Goal: Submit feedback/report problem

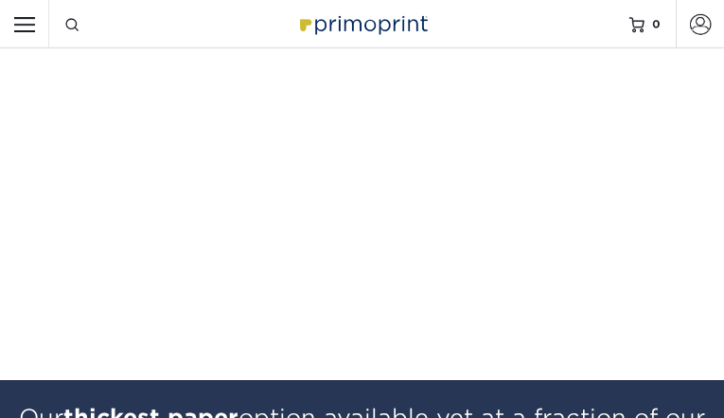
select select "PA"
select select "CA"
checkbox input "true"
type input "kQfNDkVKjdb"
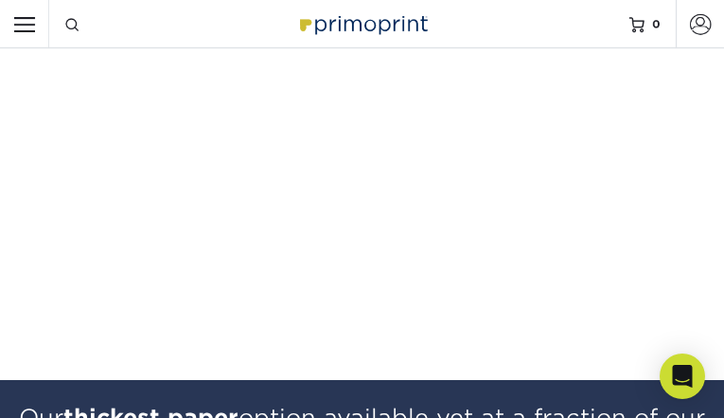
type input "sqrrydRUZUaYNuL"
type input "IEJEsaHQyRrvnxt"
type input "[EMAIL_ADDRESS][DOMAIN_NAME]"
type input "wCIOqjaaxqWJiQsc"
type input "xGSTQKwxrNVYb"
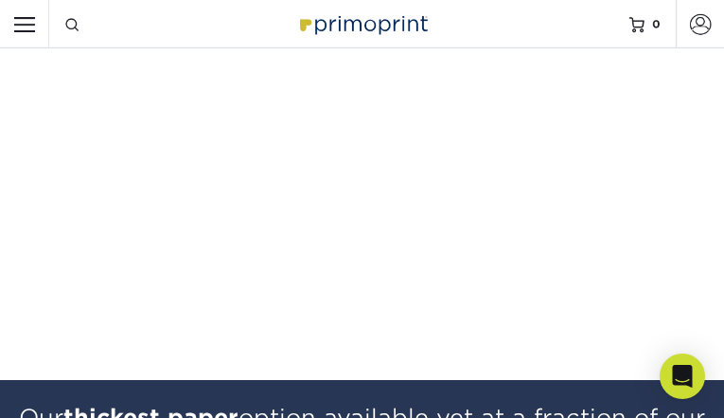
type input "TxygkZwxPn"
type input "fEcWJWGD"
type input "OMIJbLqiMGPsu"
type input "kuXxoqCKAAVMKg"
select select "NY"
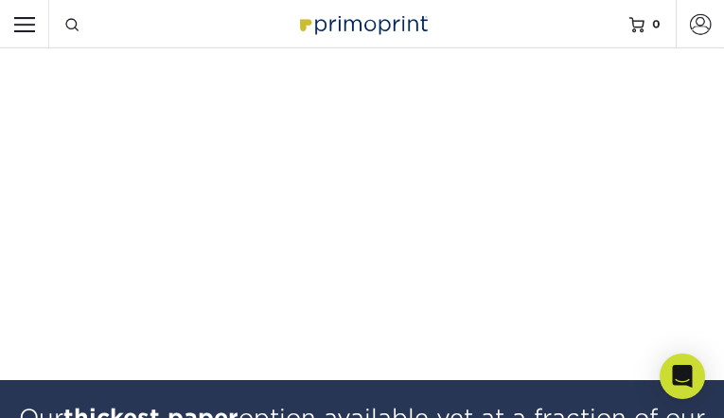
select select "CA"
checkbox input "false"
checkbox input "true"
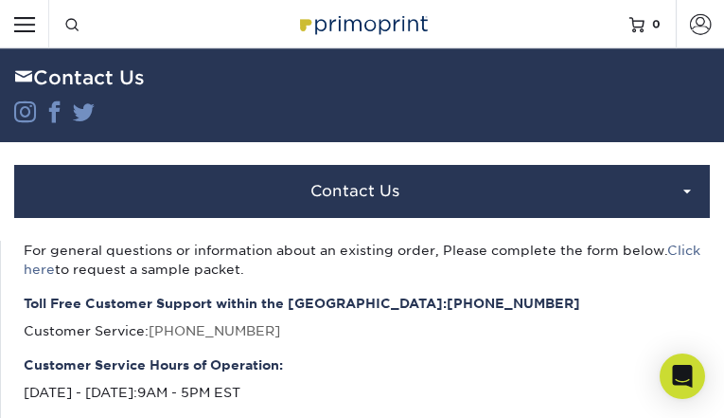
type input "FePDePjGTwlkyD"
type input "eoThmOPAbP"
type input "IwnZsgGgsmPJ"
type input "enasotow65@gmail.com"
type input "GPhnhZwX"
